Goal: Check status: Check status

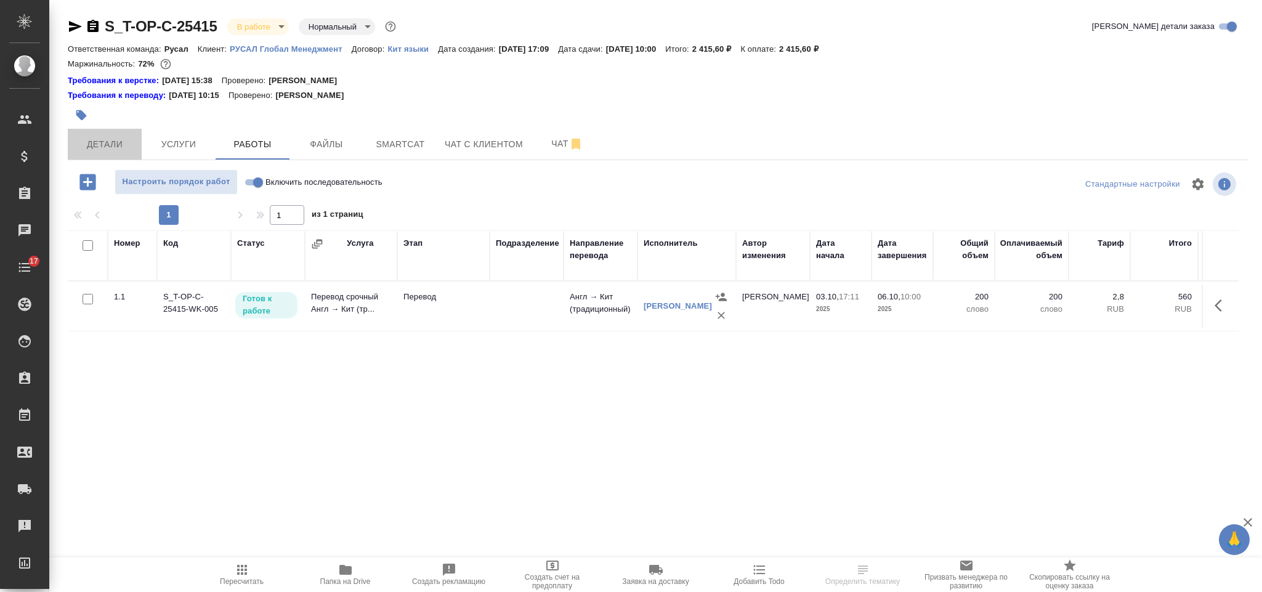
click at [115, 141] on span "Детали" at bounding box center [104, 144] width 59 height 15
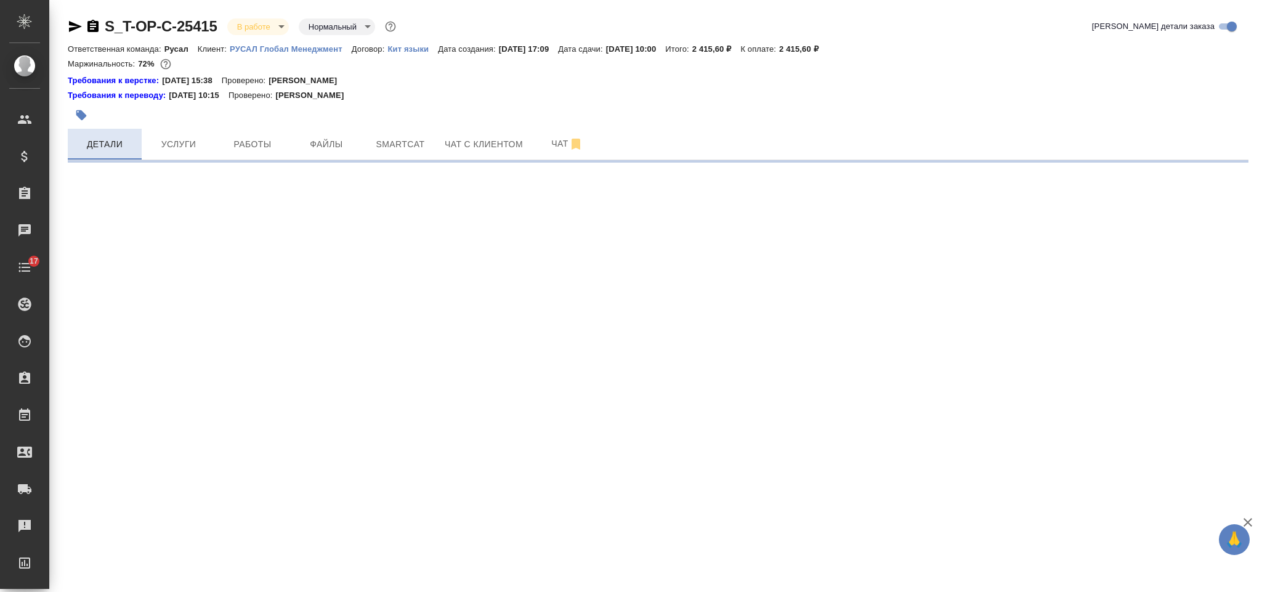
select select "RU"
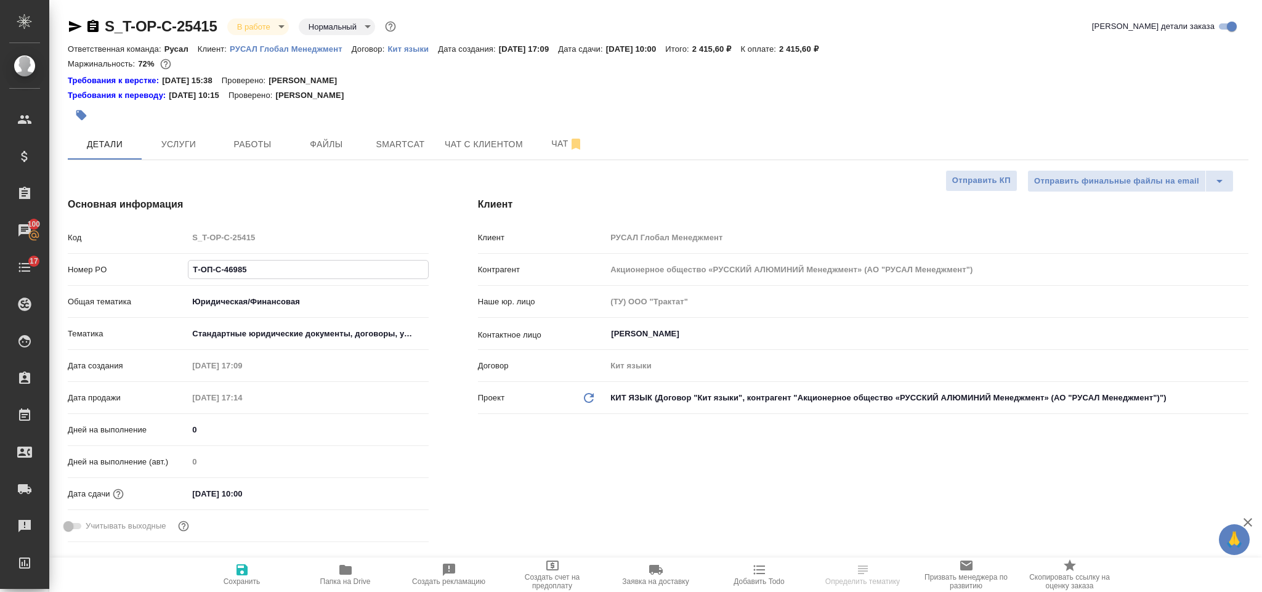
type textarea "x"
drag, startPoint x: 268, startPoint y: 266, endPoint x: 187, endPoint y: 251, distance: 82.0
click at [177, 249] on div "Код S_T-OP-C-25415 Номер PO Т-ОП-С-46985 Общая тематика Юридическая/Финансовая …" at bounding box center [248, 387] width 361 height 320
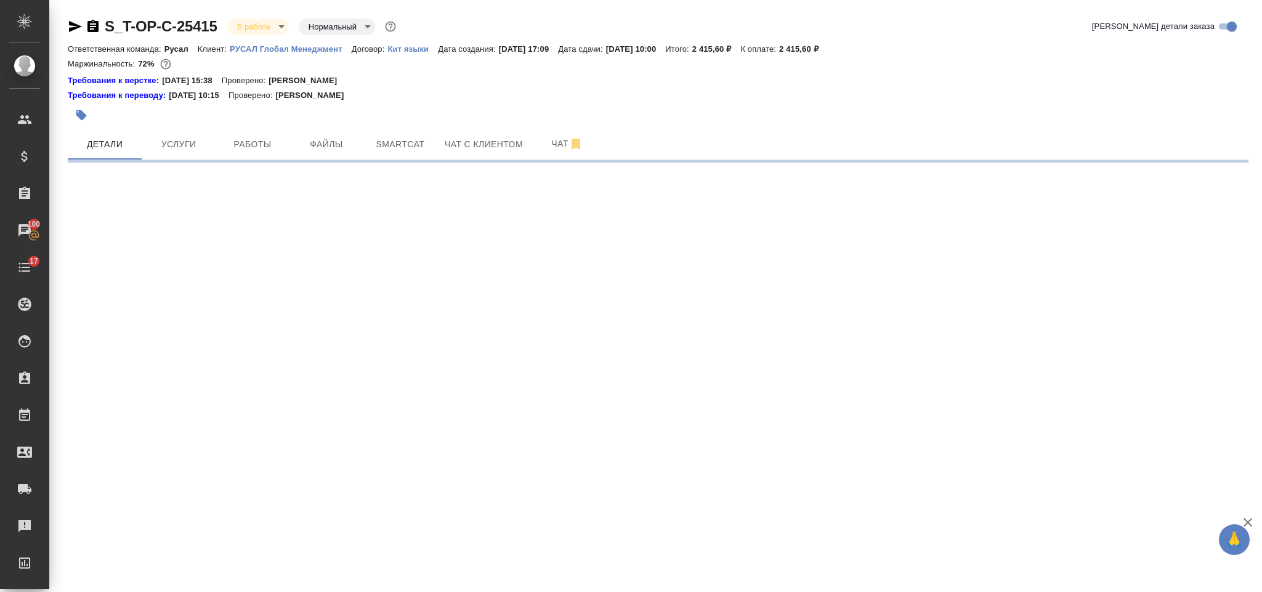
select select "RU"
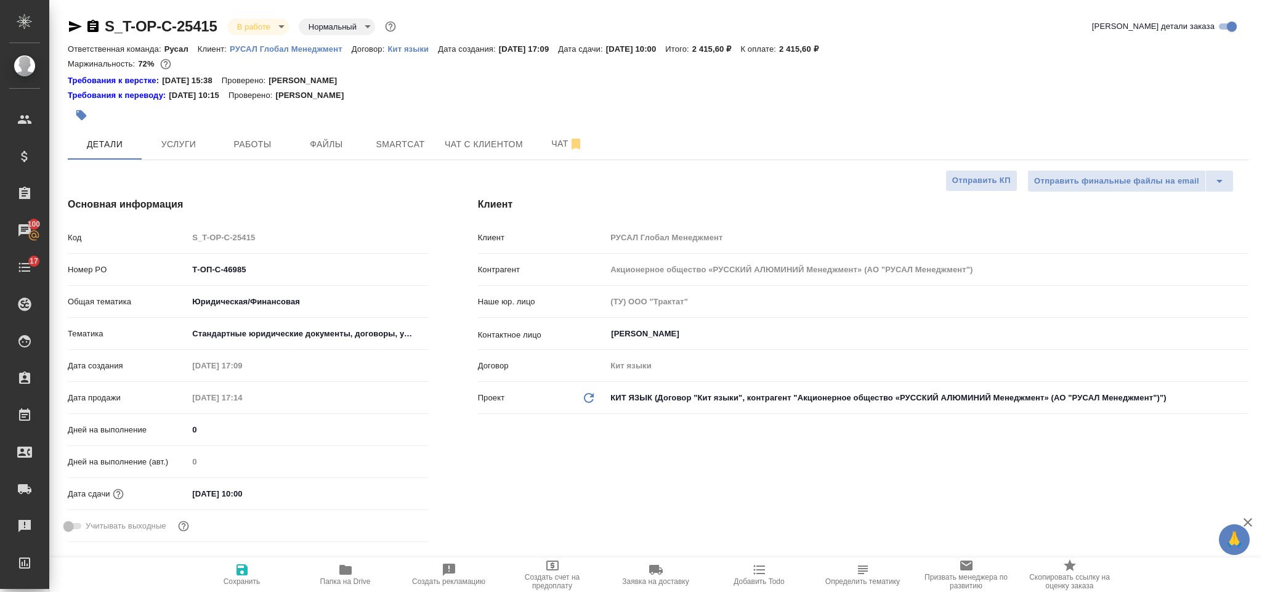
type textarea "x"
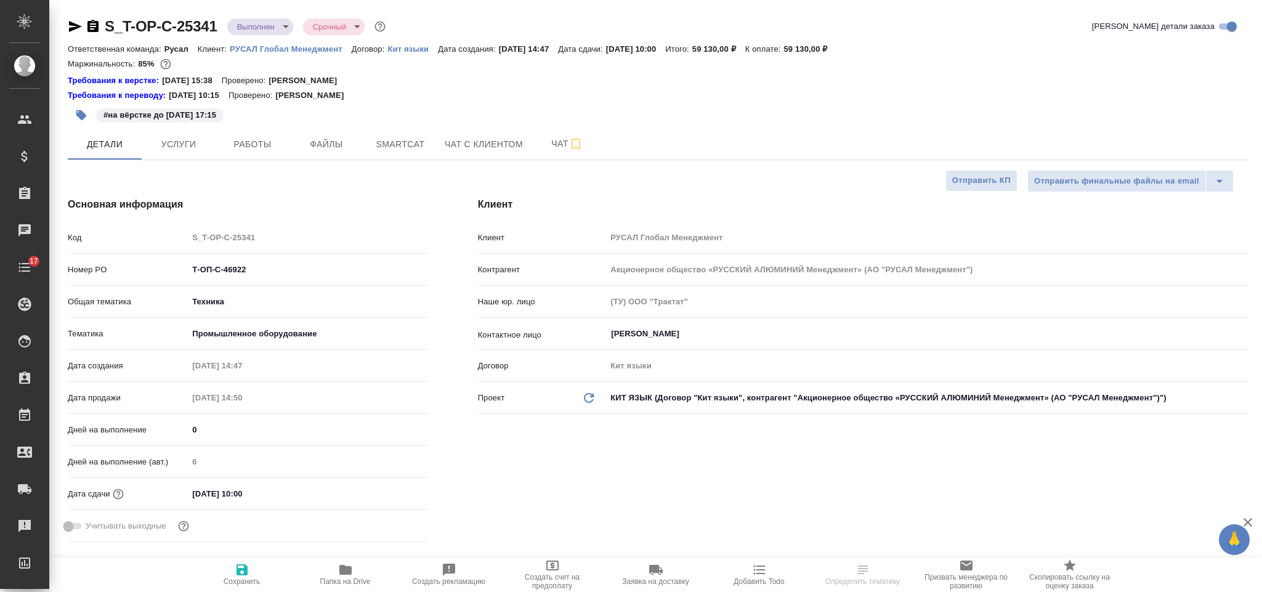
select select "RU"
click at [235, 152] on span "Работы" at bounding box center [252, 144] width 59 height 15
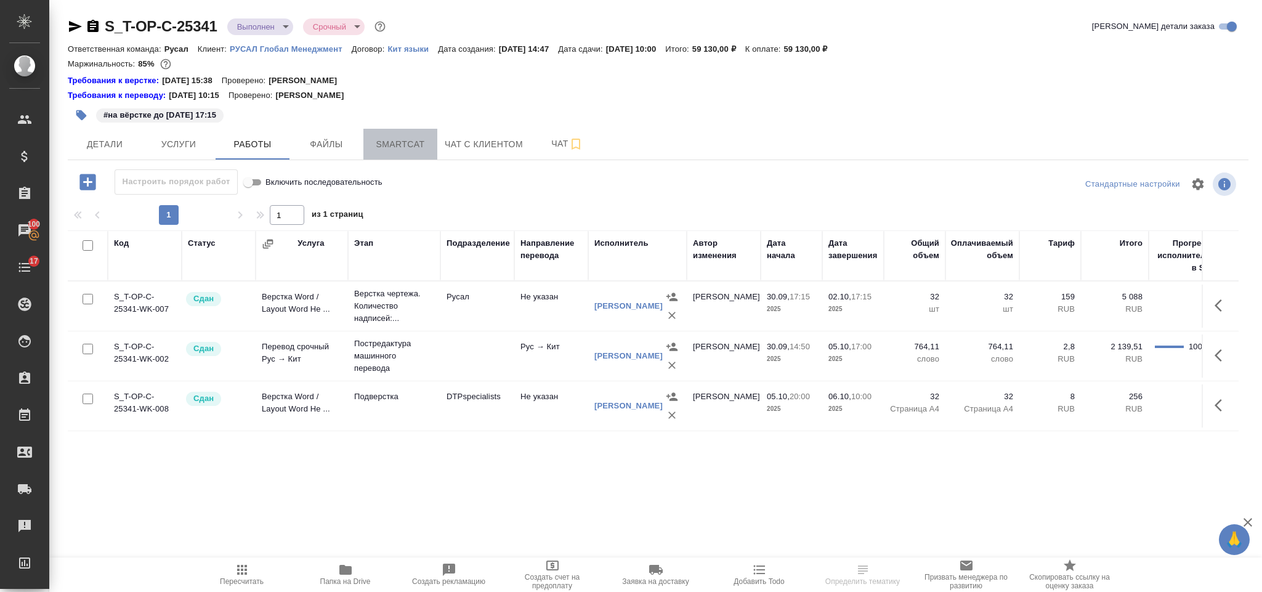
click at [402, 152] on span "Smartcat" at bounding box center [400, 144] width 59 height 15
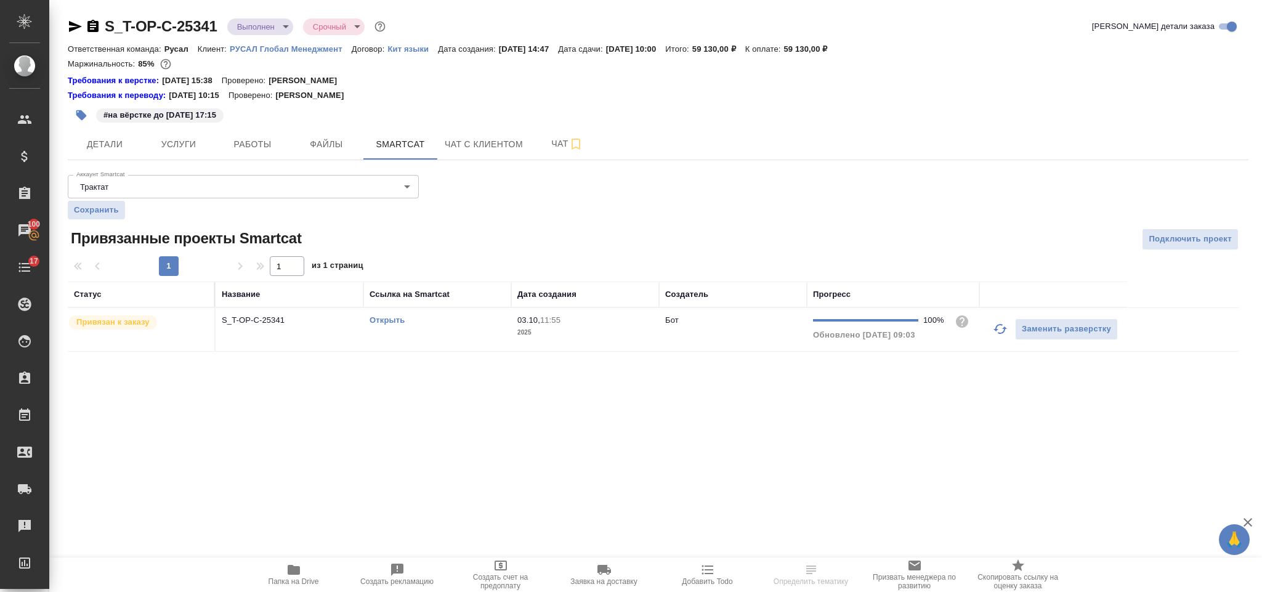
click at [382, 320] on link "Открыть" at bounding box center [387, 319] width 35 height 9
click at [392, 320] on link "Открыть" at bounding box center [387, 319] width 35 height 9
